Goal: Task Accomplishment & Management: Use online tool/utility

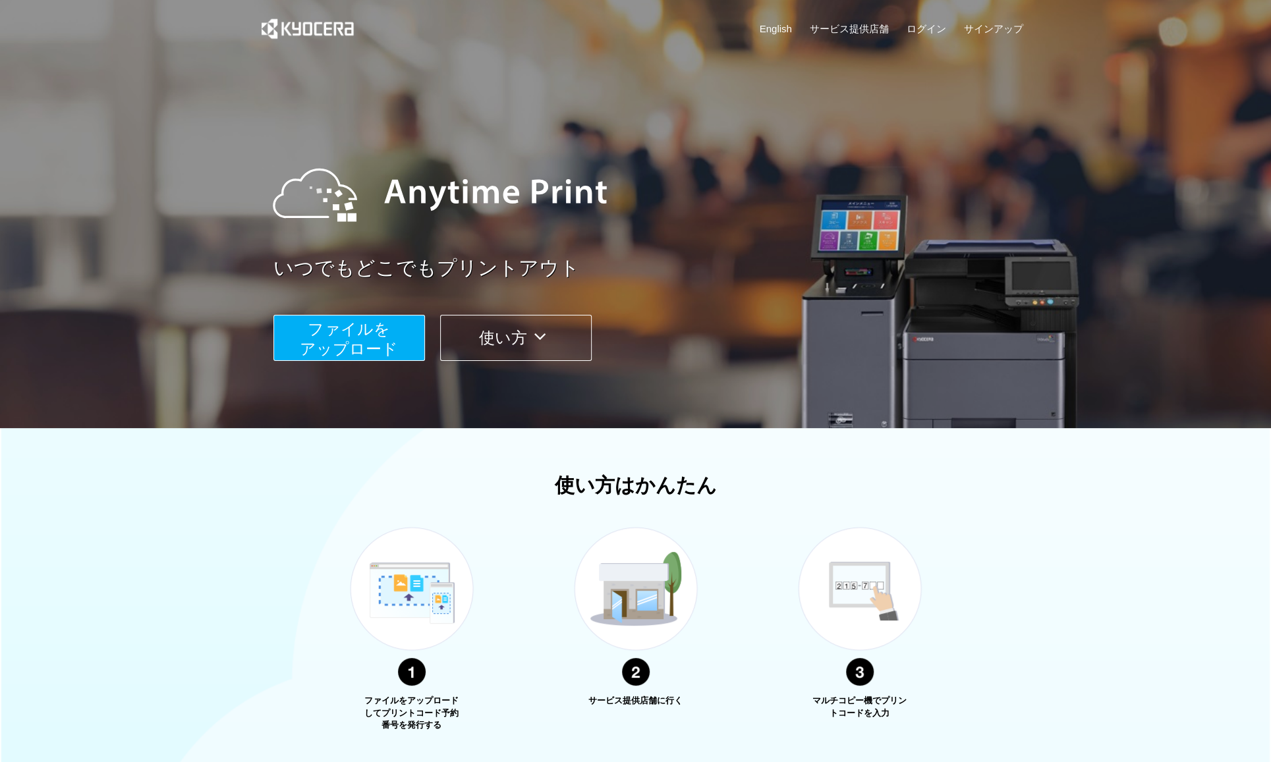
click at [360, 339] on span "ファイルを ​​アップロード" at bounding box center [349, 339] width 98 height 38
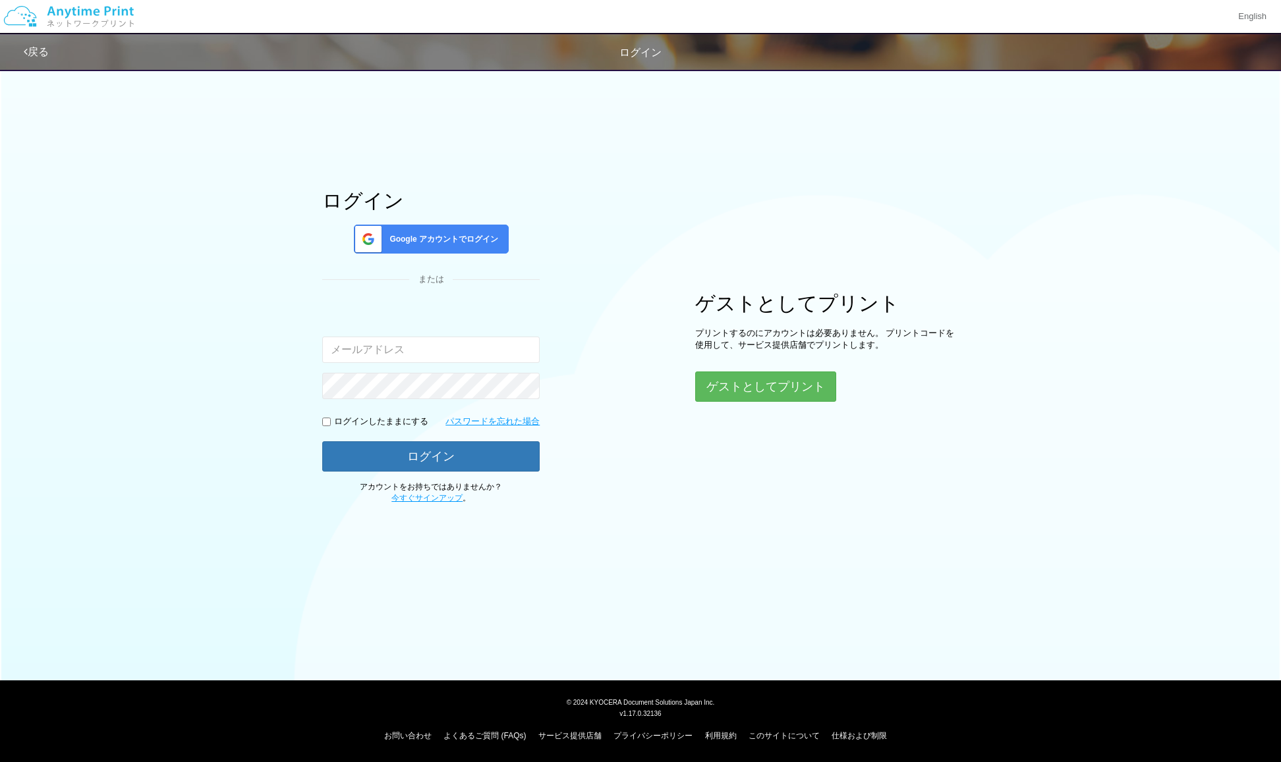
click at [408, 350] on input "email" at bounding box center [430, 350] width 217 height 26
click at [737, 382] on button "ゲストとしてプリント" at bounding box center [765, 386] width 140 height 29
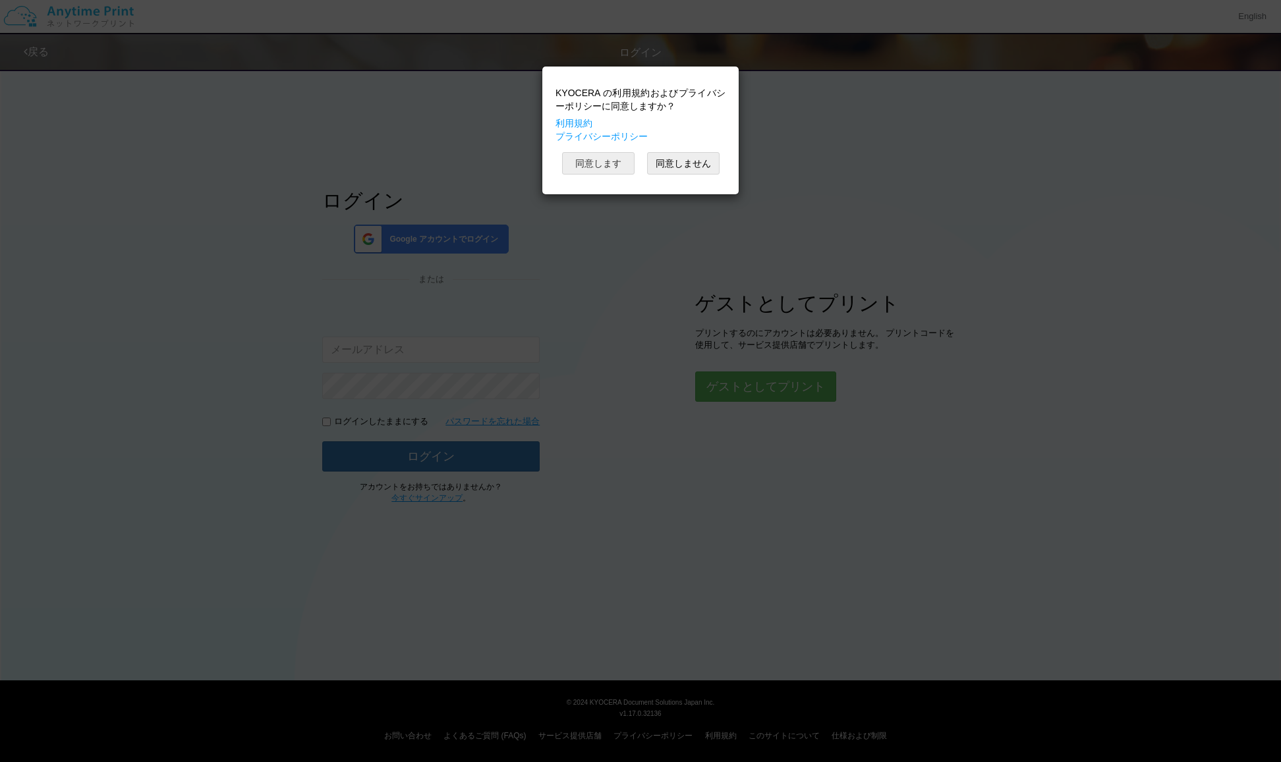
click at [609, 161] on button "同意します" at bounding box center [598, 163] width 72 height 22
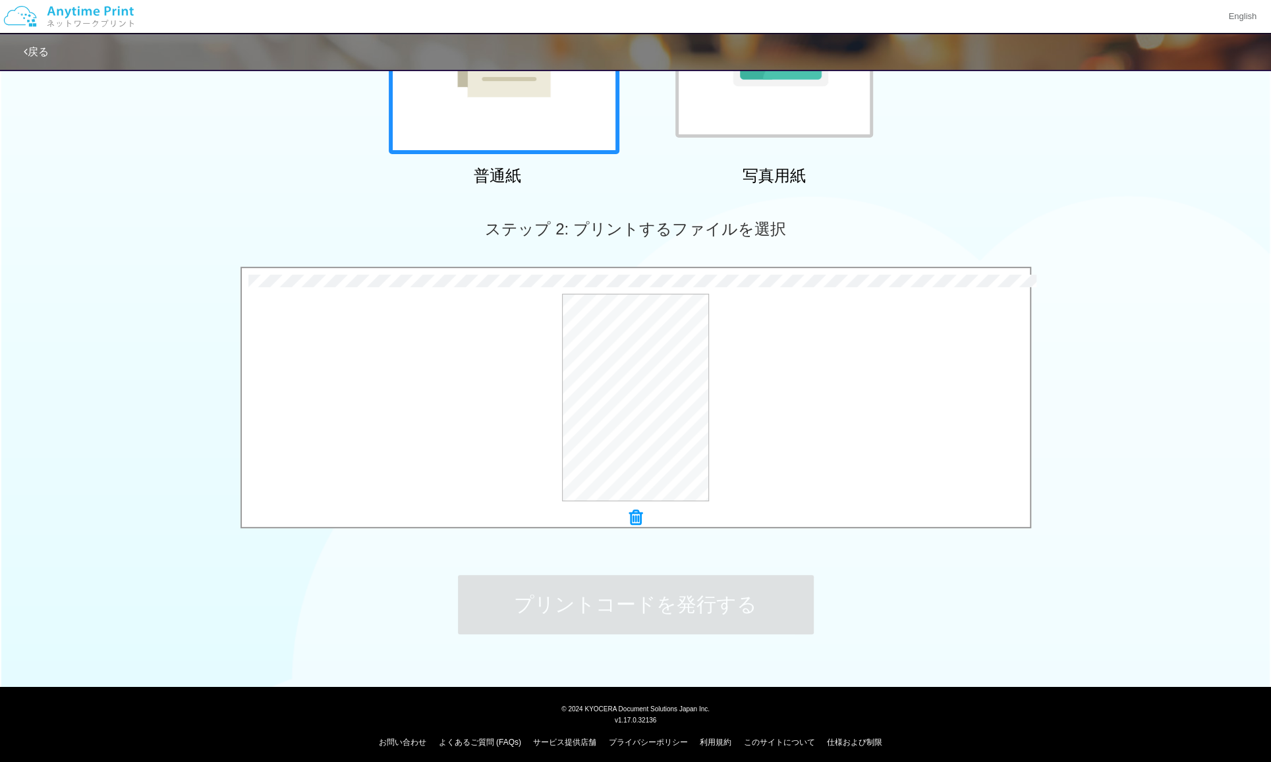
scroll to position [239, 0]
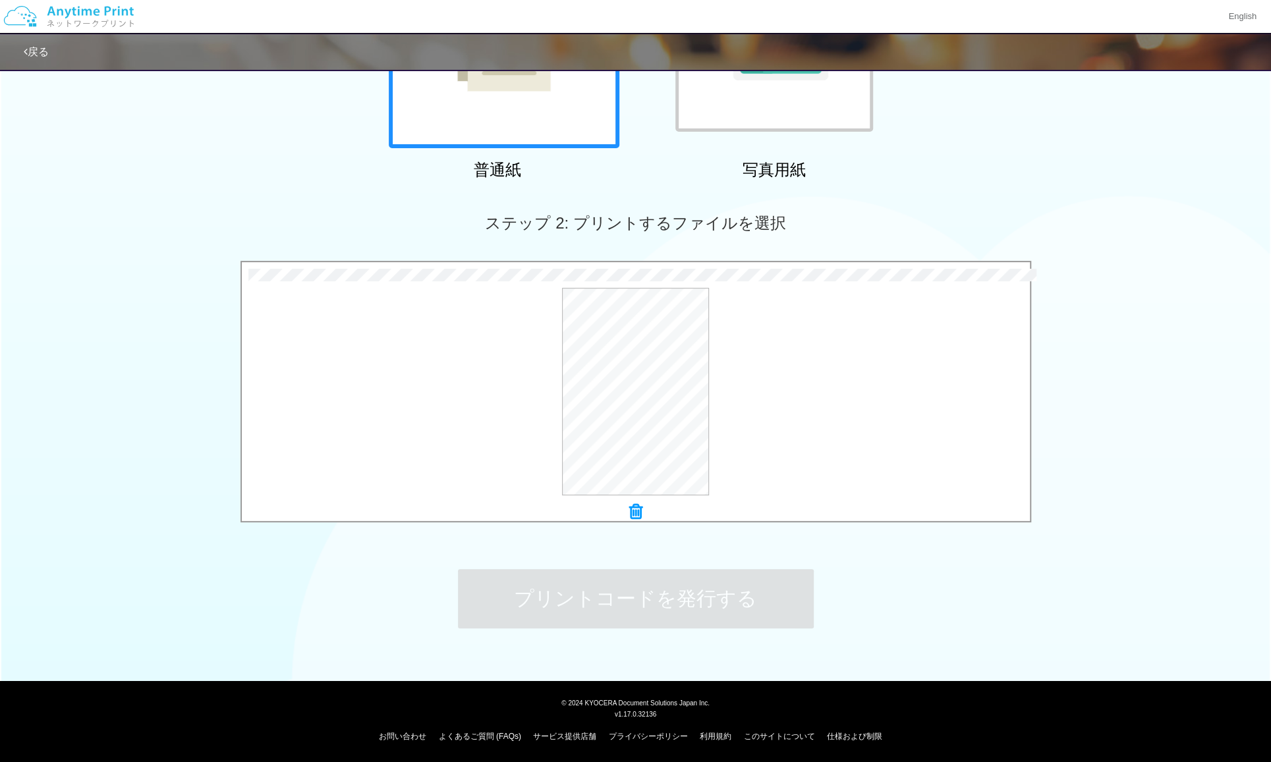
click at [975, 568] on div "ステップ 1: 用紙の種類を選択 普通紙 写真用紙 普通紙 写真用紙 previous next slide 1 of 2 comma.current.act…" at bounding box center [635, 245] width 1271 height 845
click at [887, 555] on div "ステップ 1: 用紙の種類を選択 普通紙 写真用紙 普通紙 写真用紙 previous next slide 1 of 2 comma.current.act…" at bounding box center [635, 245] width 1271 height 845
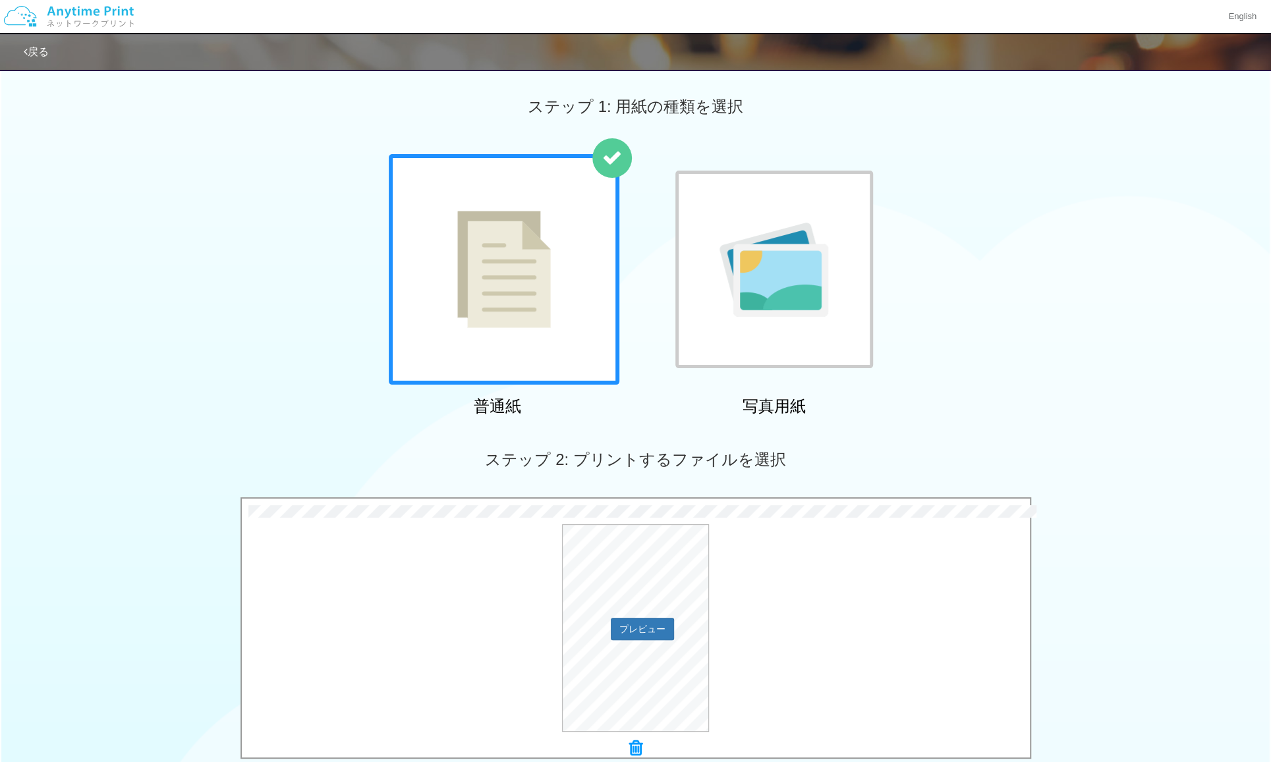
scroll to position [0, 0]
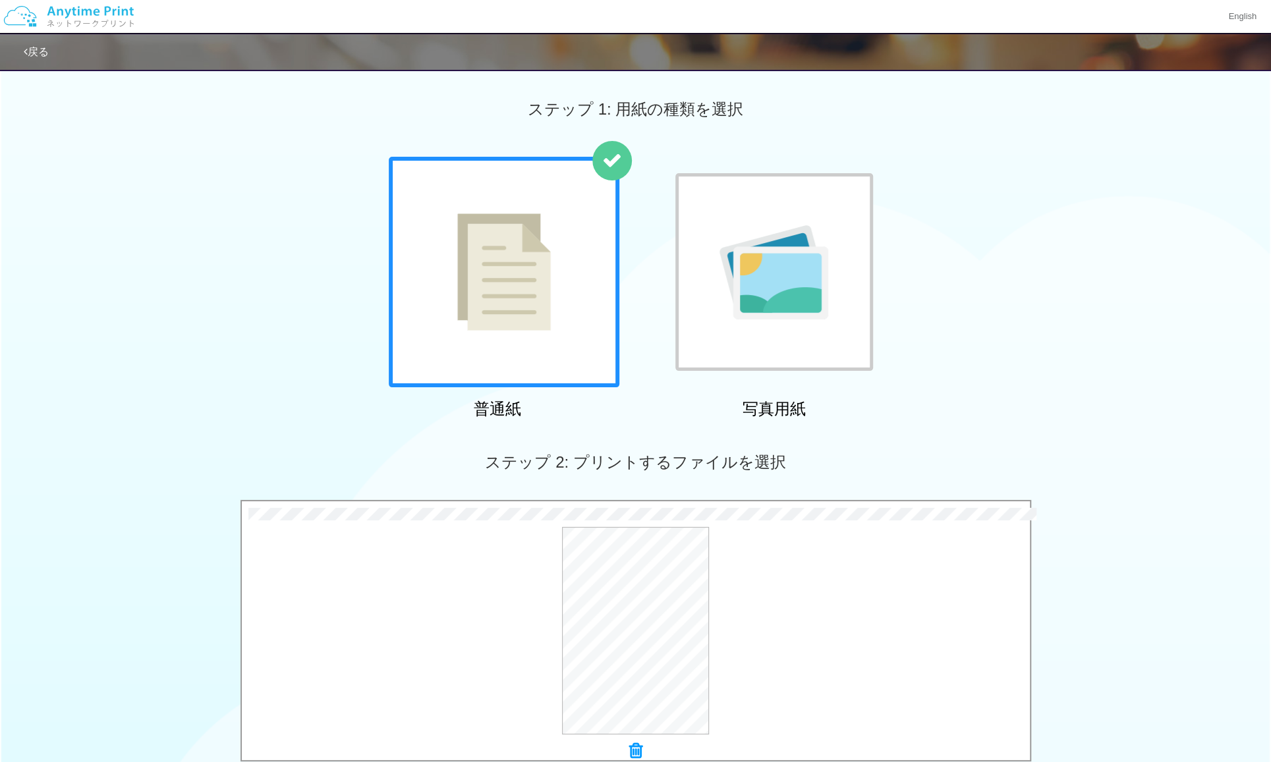
click at [546, 340] on div at bounding box center [504, 272] width 231 height 231
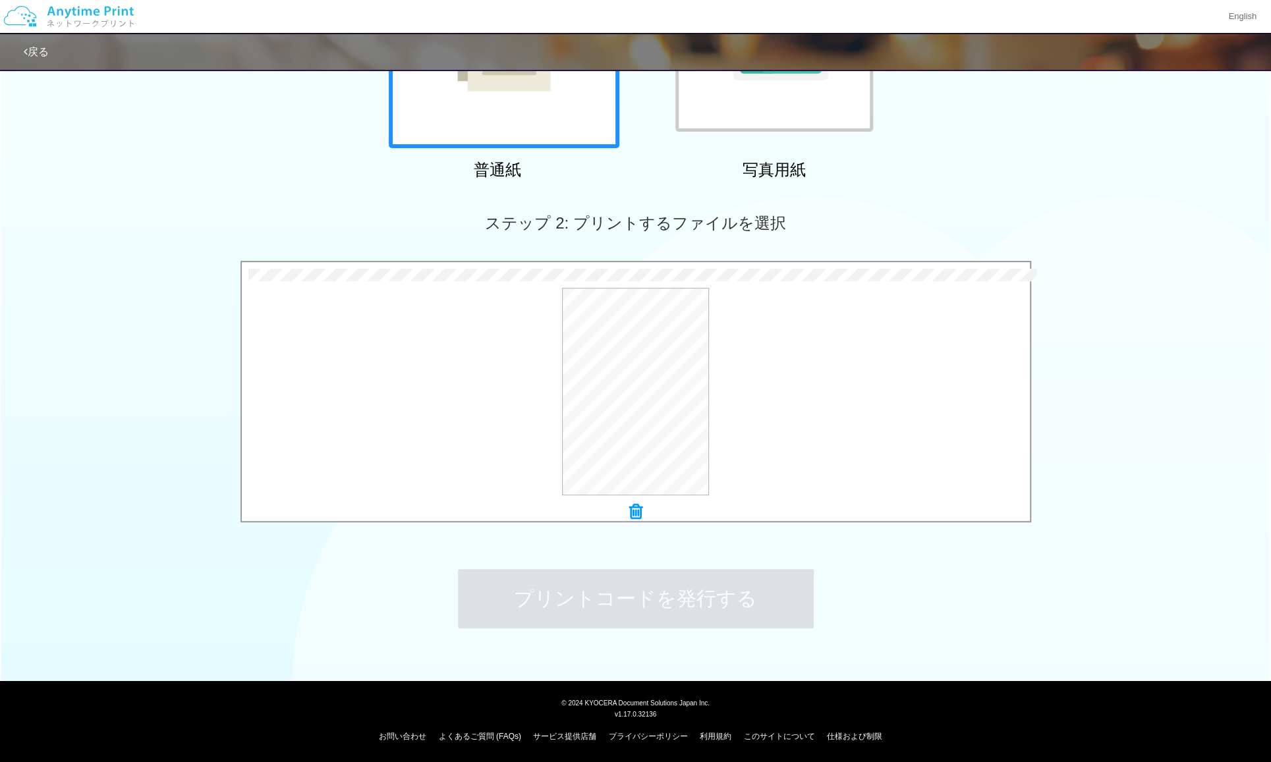
drag, startPoint x: 792, startPoint y: 483, endPoint x: 741, endPoint y: 511, distance: 58.7
click at [792, 482] on div "プレビュー" at bounding box center [636, 392] width 788 height 208
click at [644, 395] on button "プレビュー" at bounding box center [642, 392] width 62 height 21
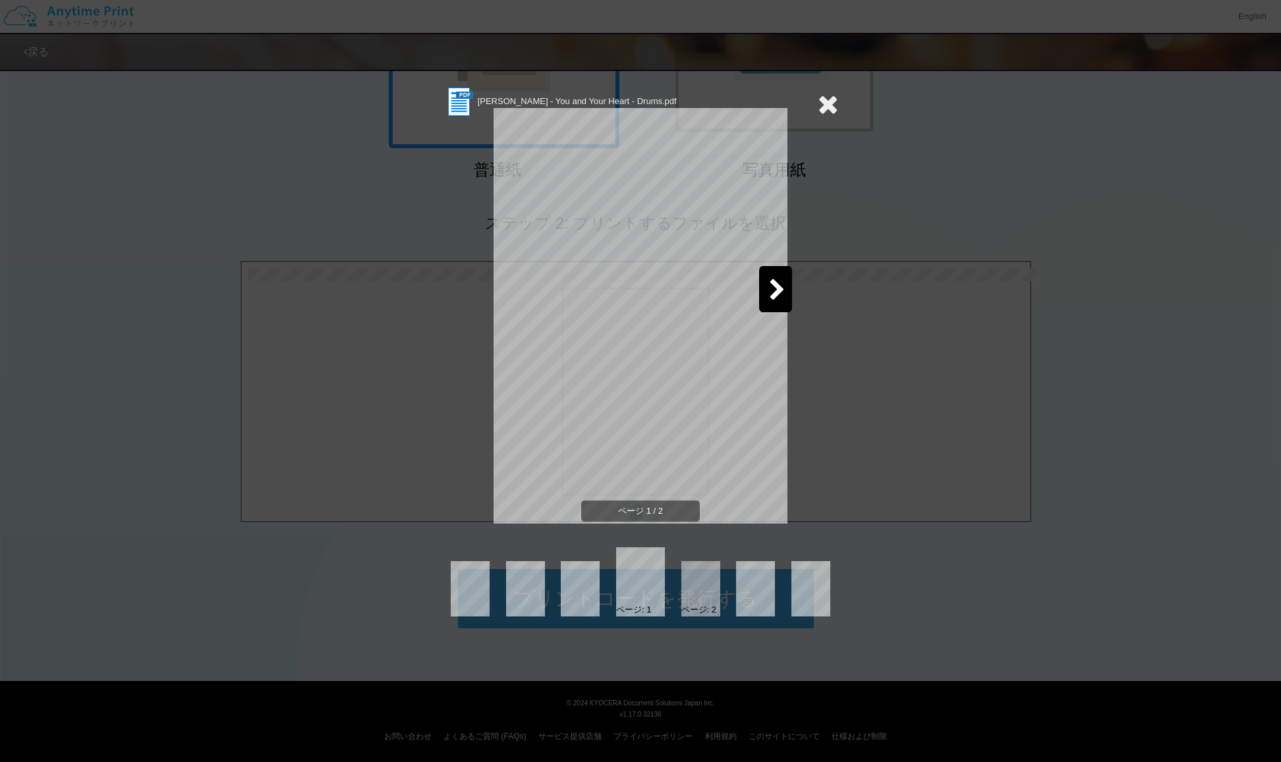
click at [771, 283] on icon at bounding box center [777, 290] width 16 height 23
click at [826, 110] on icon at bounding box center [828, 104] width 20 height 26
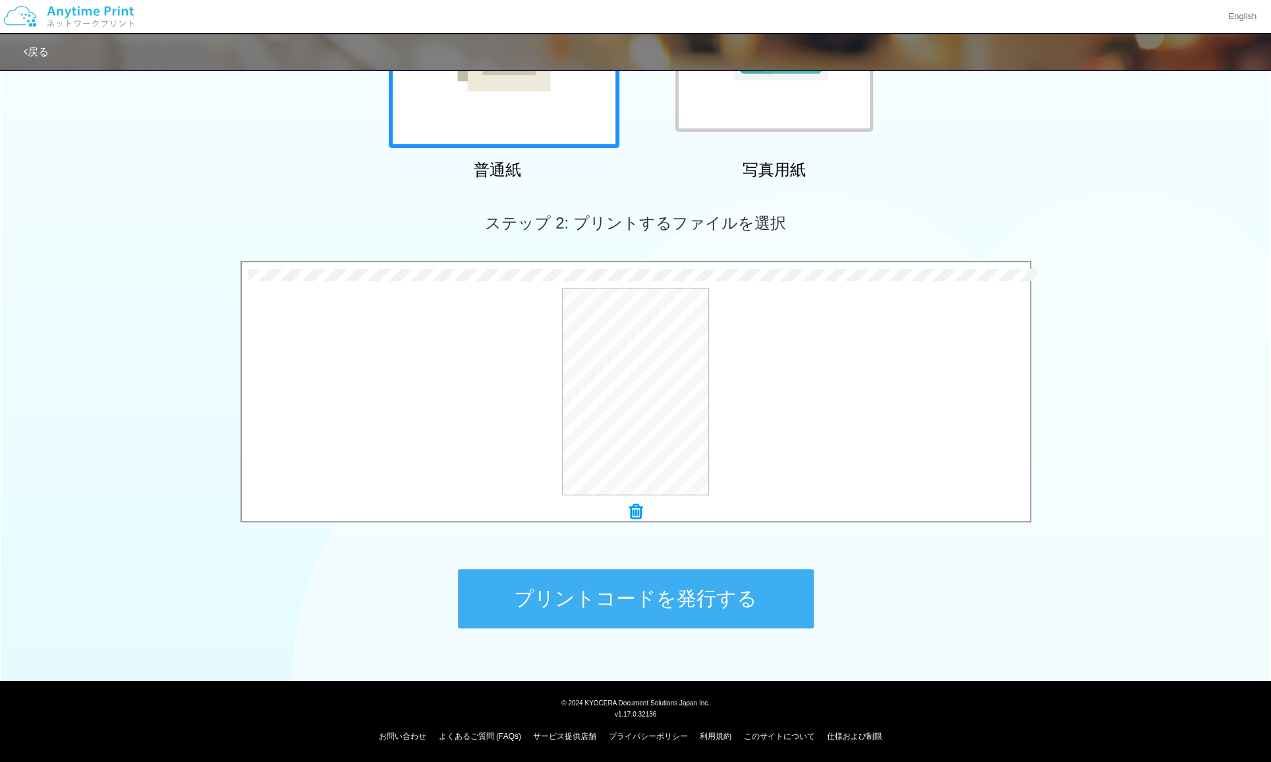
click at [954, 536] on div "ステップ 1: 用紙の種類を選択 普通紙 写真用紙 普通紙 写真用紙 previous next slide 1 of 2 comma.current.act…" at bounding box center [635, 245] width 1271 height 845
click at [693, 596] on button "プリントコードを発行する" at bounding box center [636, 598] width 356 height 59
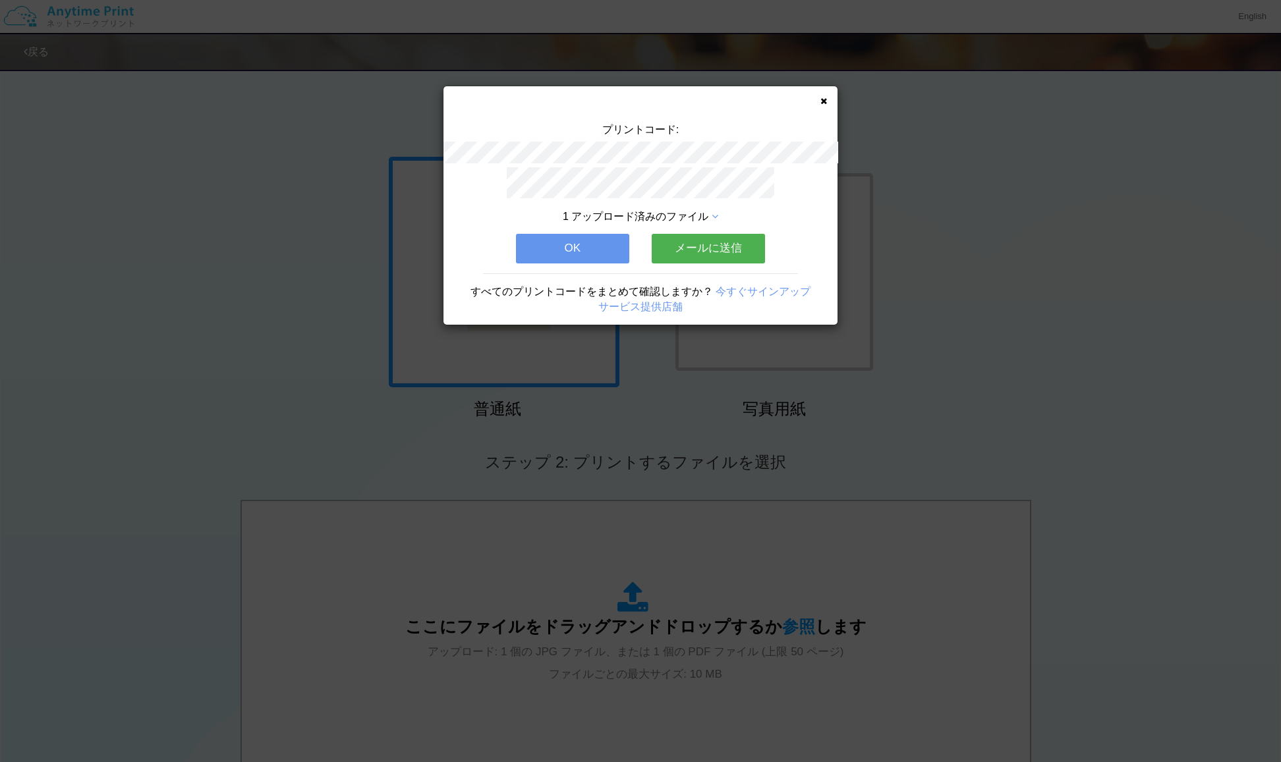
click at [704, 244] on button "メールに送信" at bounding box center [708, 248] width 113 height 29
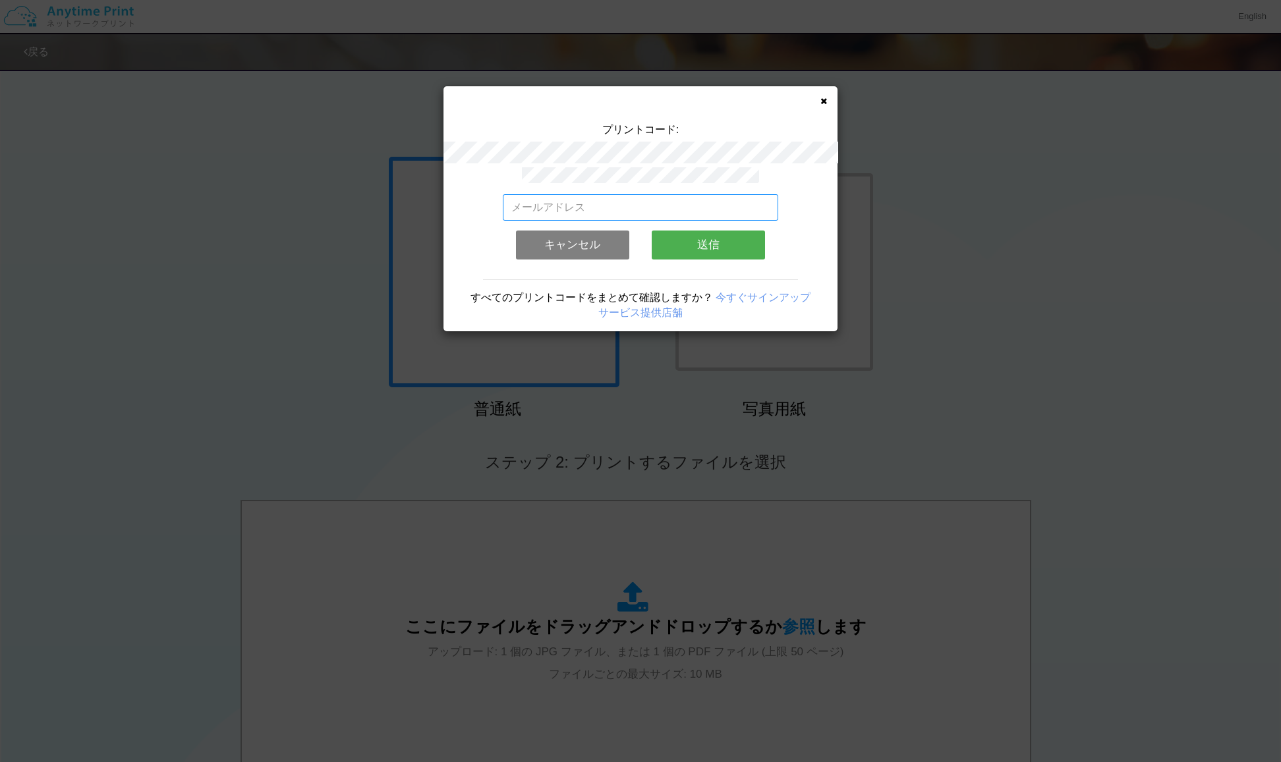
click at [646, 201] on input "email" at bounding box center [641, 207] width 276 height 26
type input "[EMAIL_ADDRESS][DOMAIN_NAME]"
click at [720, 244] on button "送信" at bounding box center [708, 245] width 113 height 29
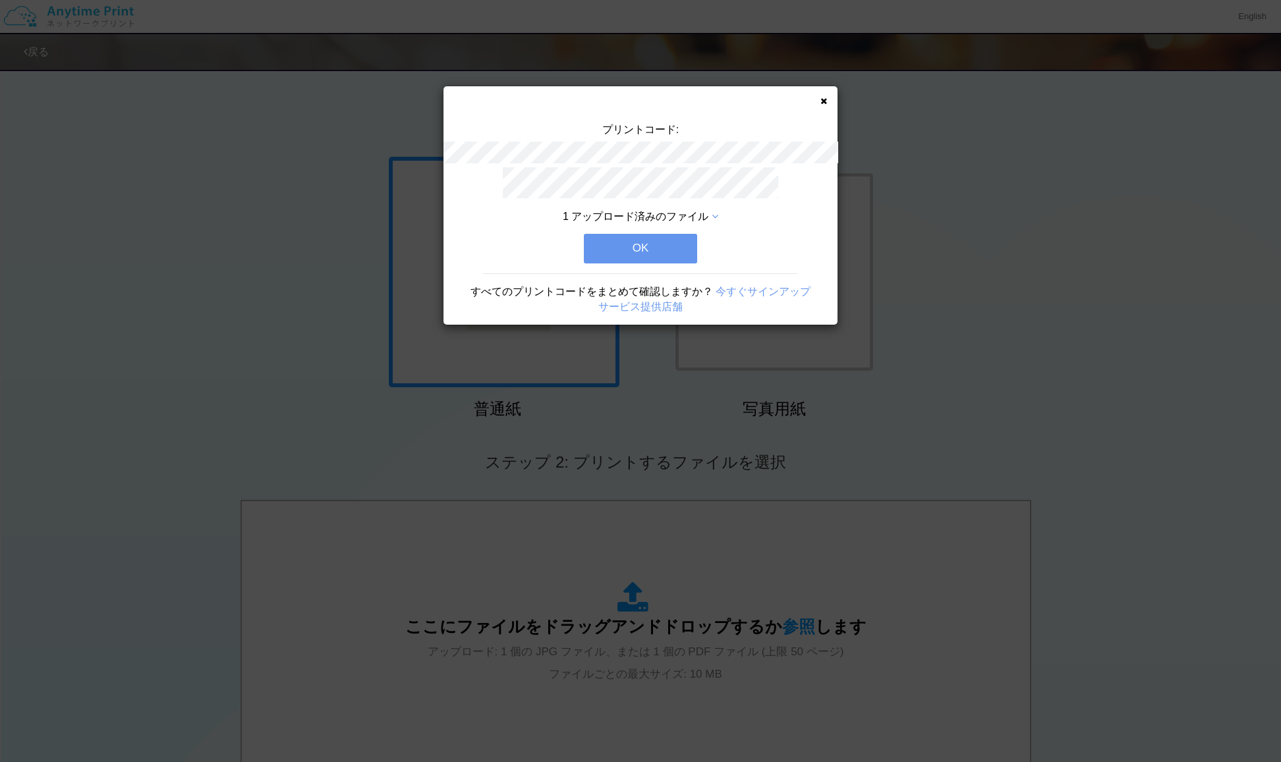
click at [661, 243] on button "OK" at bounding box center [640, 248] width 113 height 29
